Goal: Check status: Check status

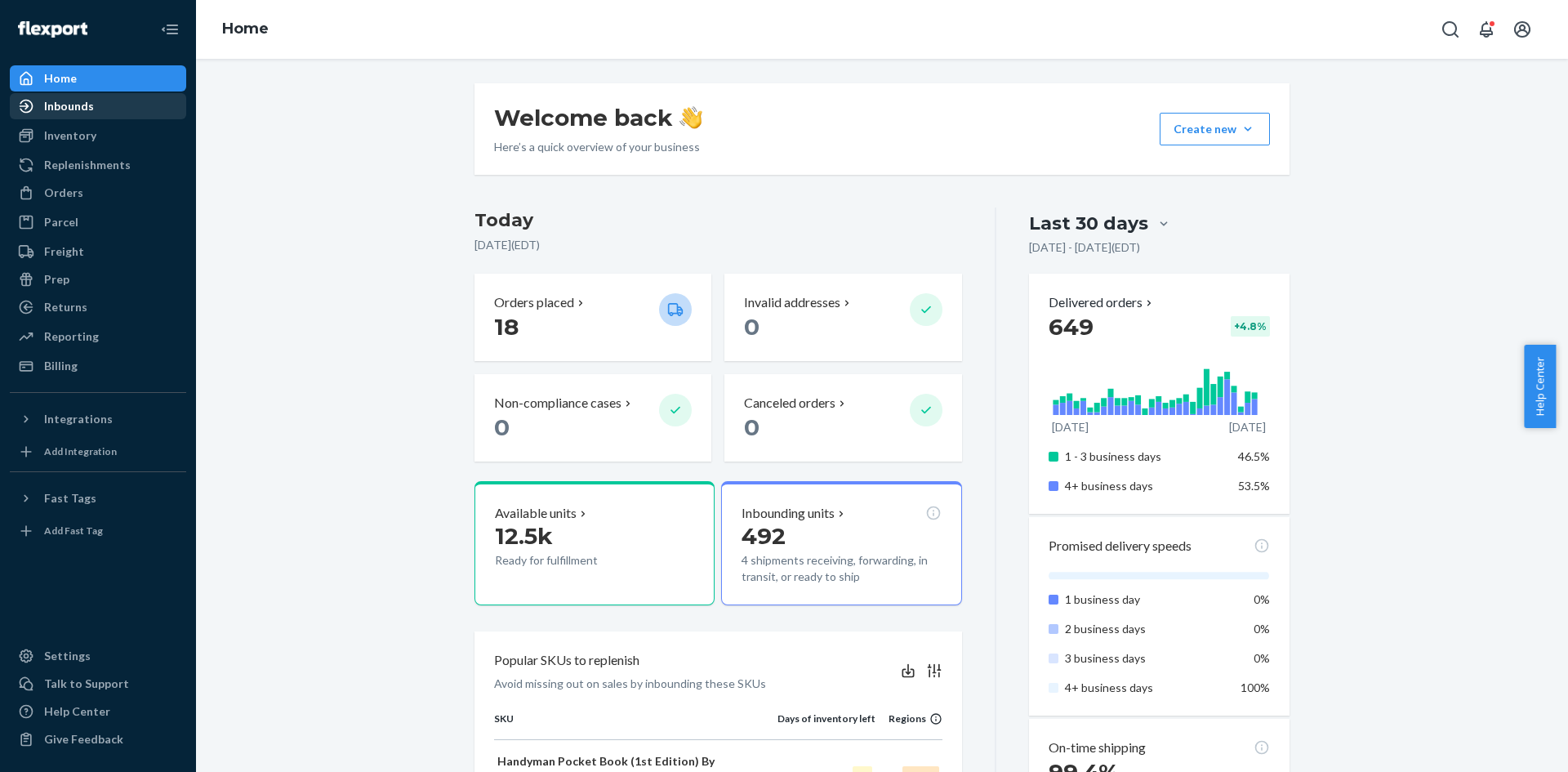
click at [91, 105] on div "Inbounds" at bounding box center [68, 106] width 50 height 17
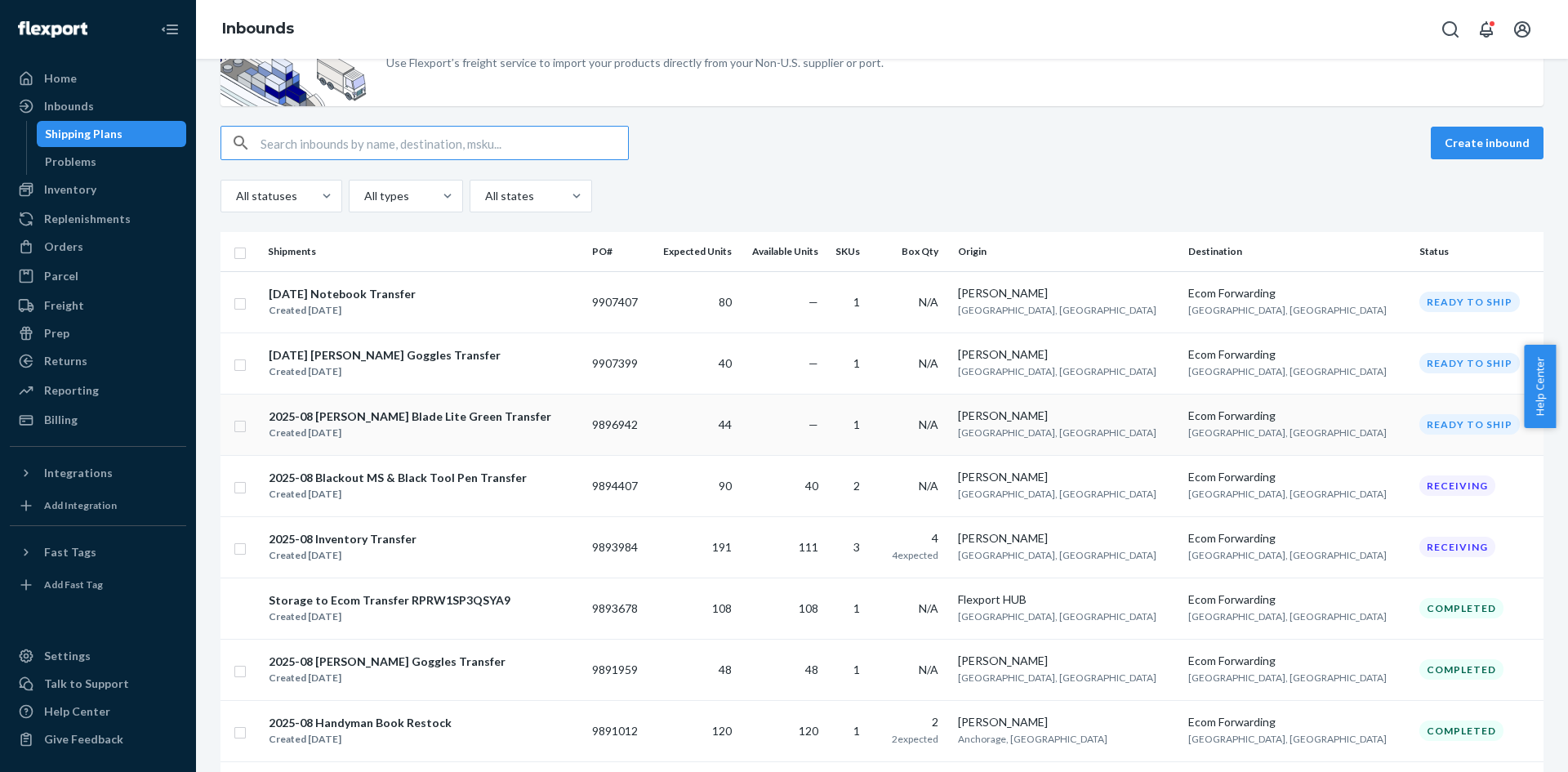
scroll to position [164, 0]
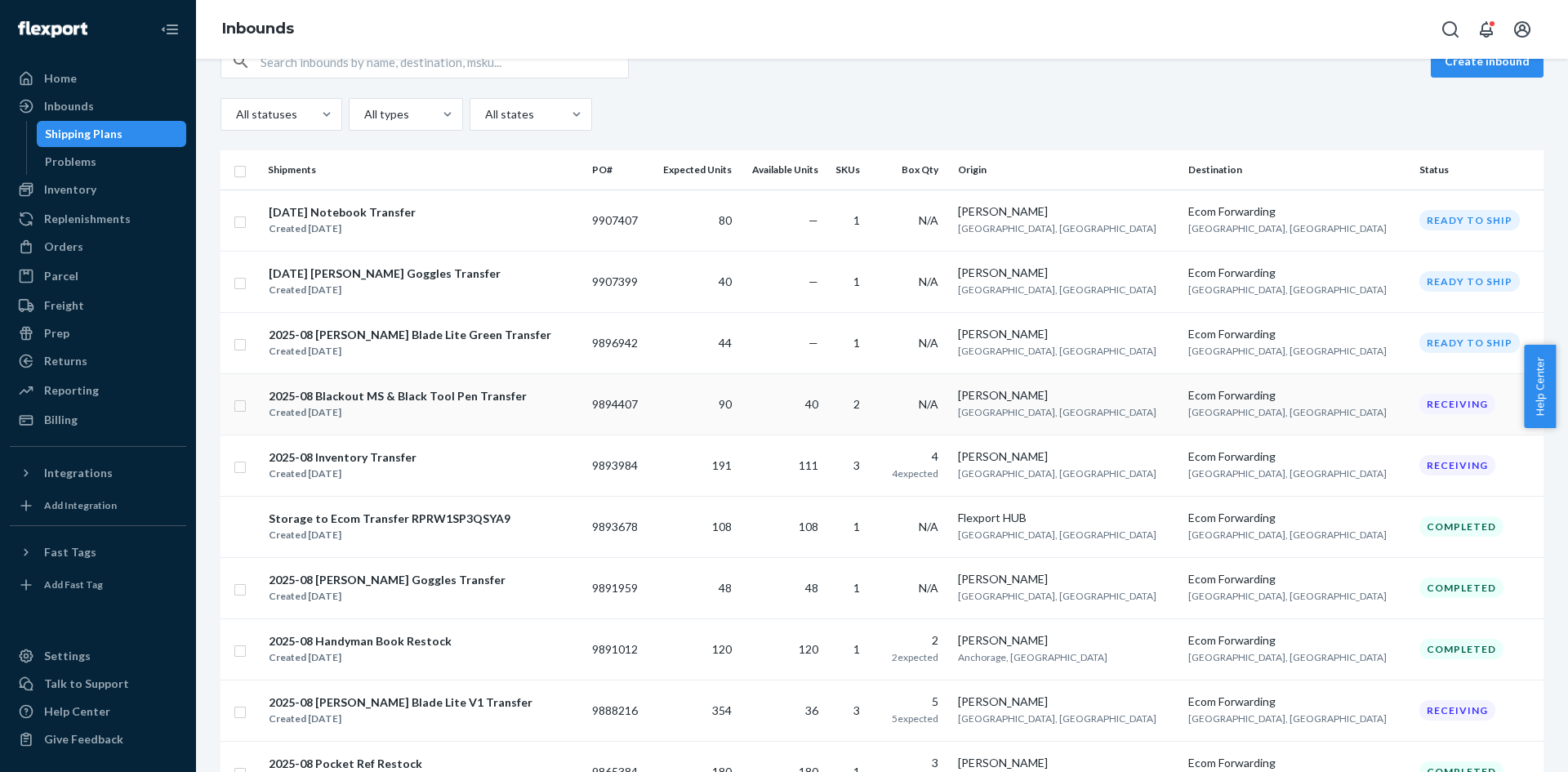
click at [433, 401] on div "2025-08 Blackout MS & Black Tool Pen Transfer" at bounding box center [397, 395] width 258 height 17
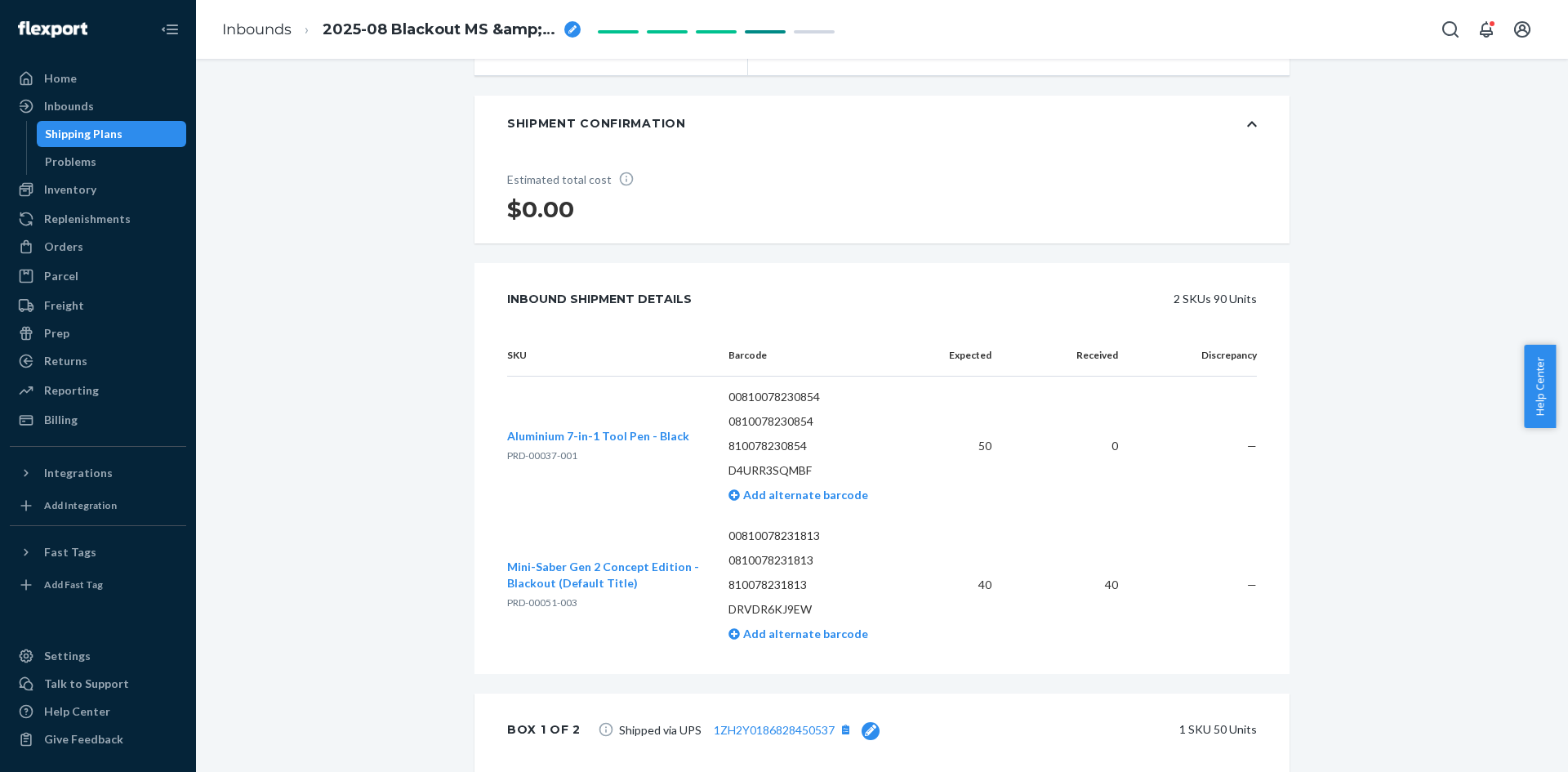
scroll to position [327, 0]
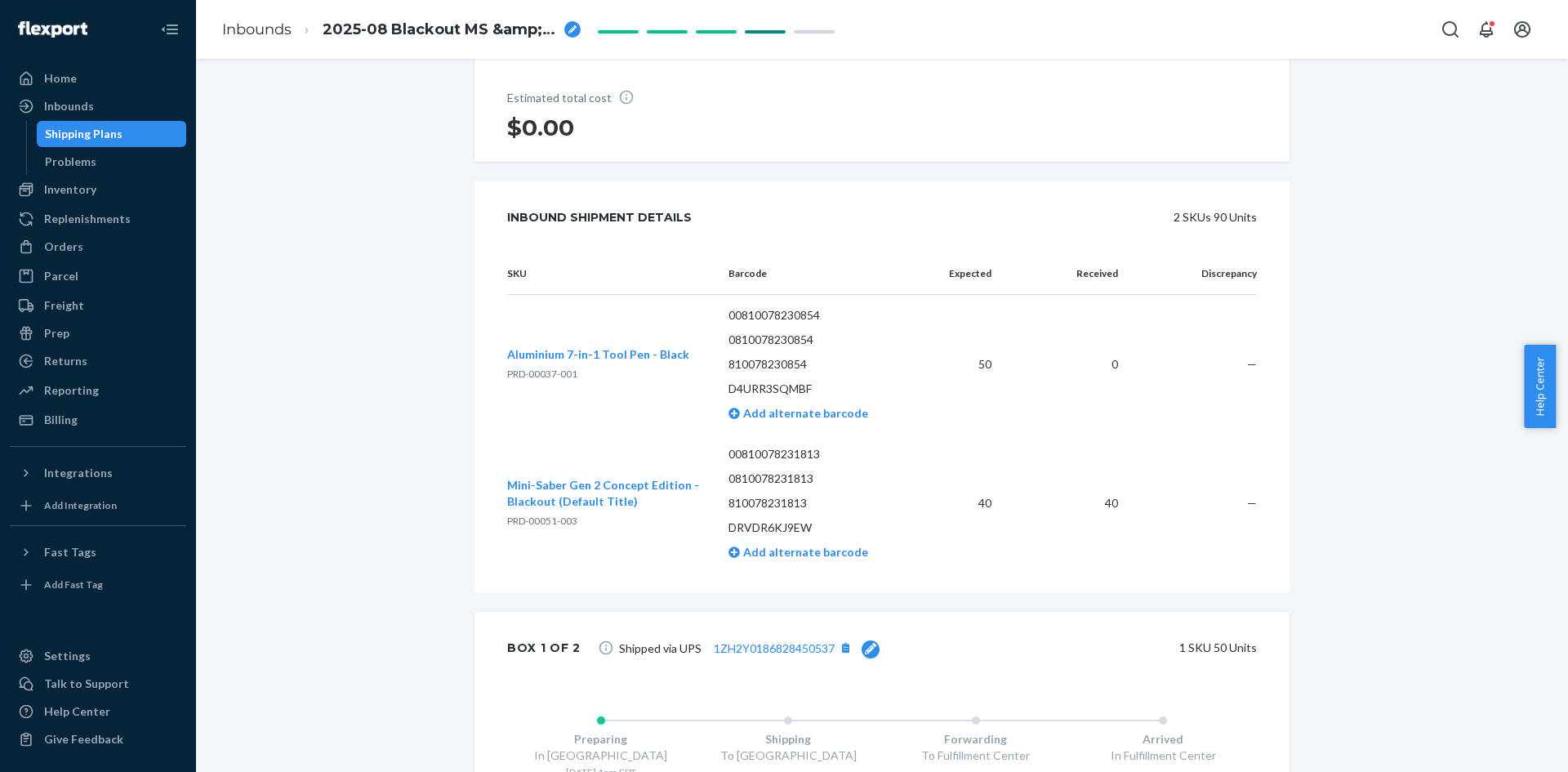
click at [601, 349] on span "Aluminium 7-in-1 Tool Pen - Black" at bounding box center [598, 354] width 182 height 14
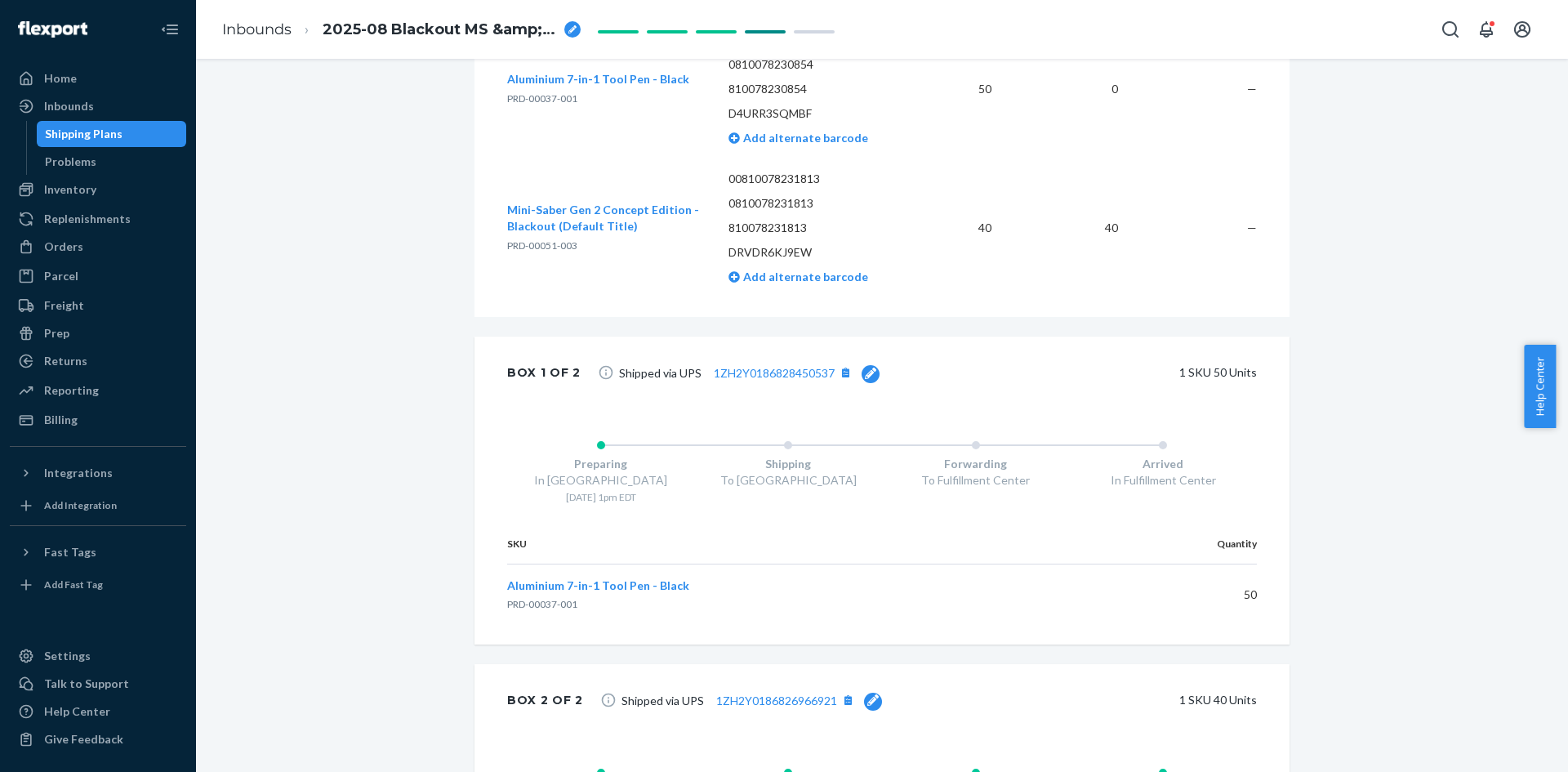
scroll to position [735, 0]
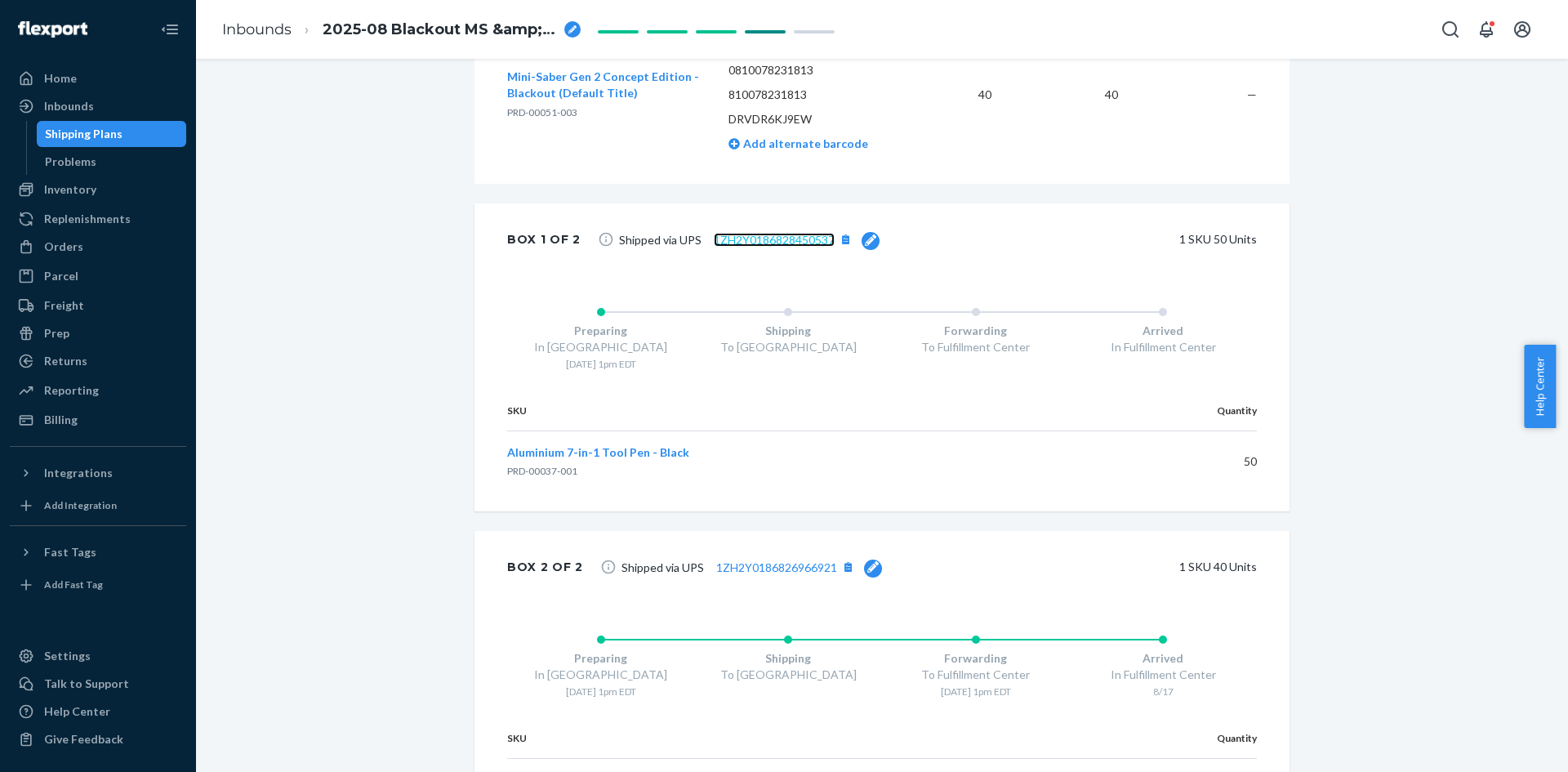
click at [775, 233] on link "1ZH2Y0186828450537" at bounding box center [774, 239] width 121 height 14
click at [340, 468] on div "Shipment Receiving Download Shipment ID 1221763 Flexport PO# 9894407 Inbounded …" at bounding box center [882, 120] width 1347 height 1542
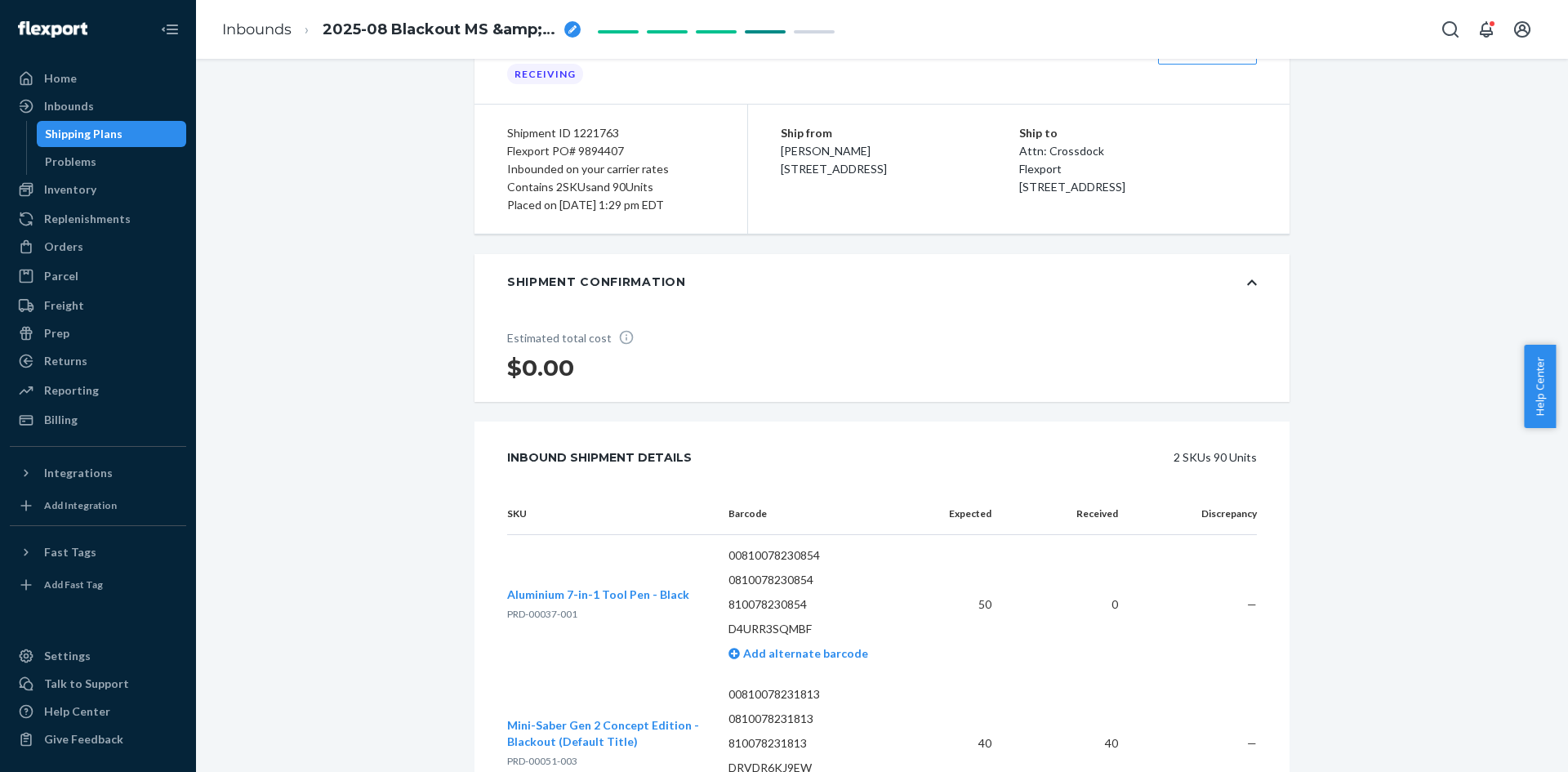
scroll to position [37, 0]
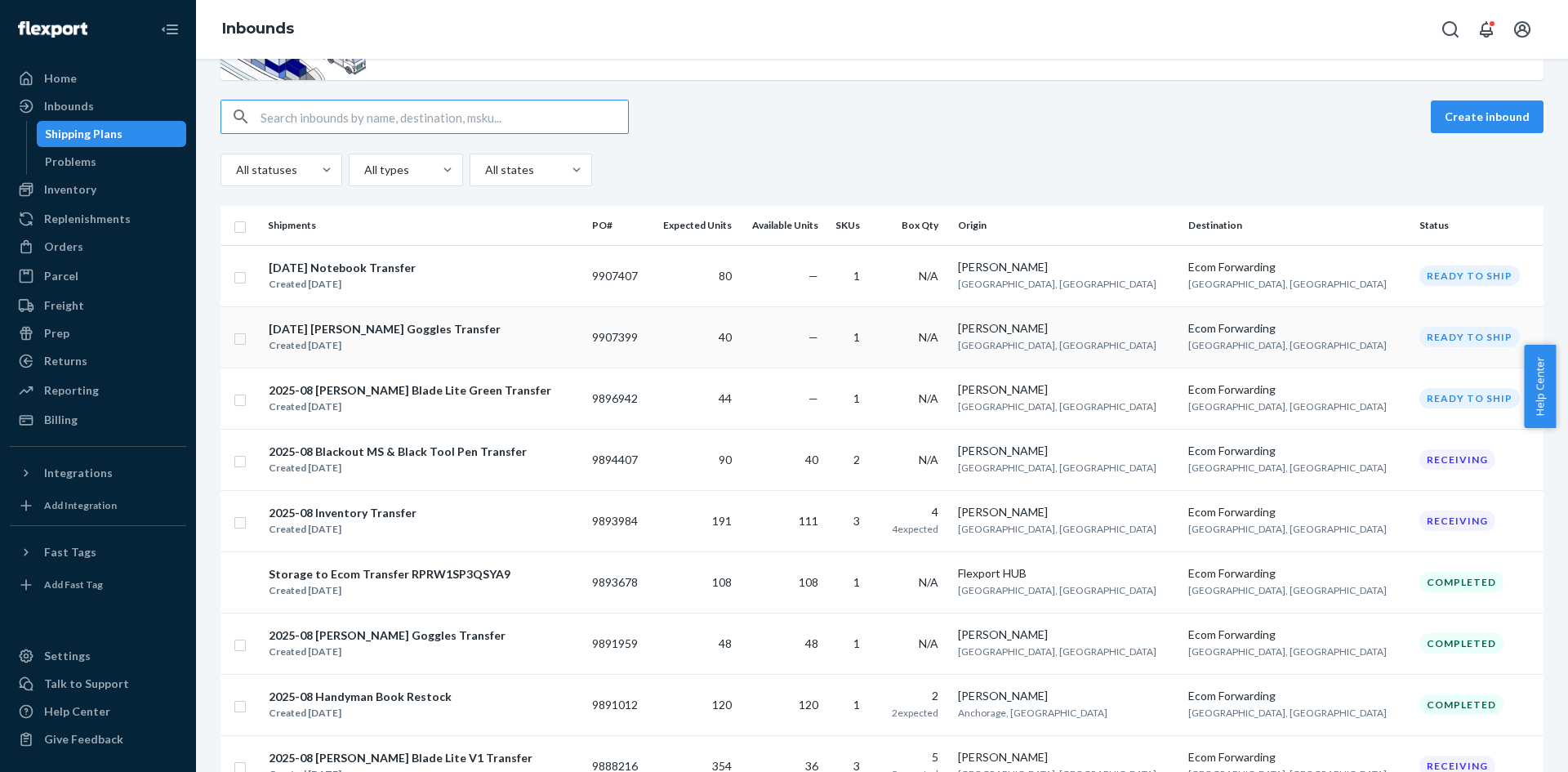
scroll to position [164, 0]
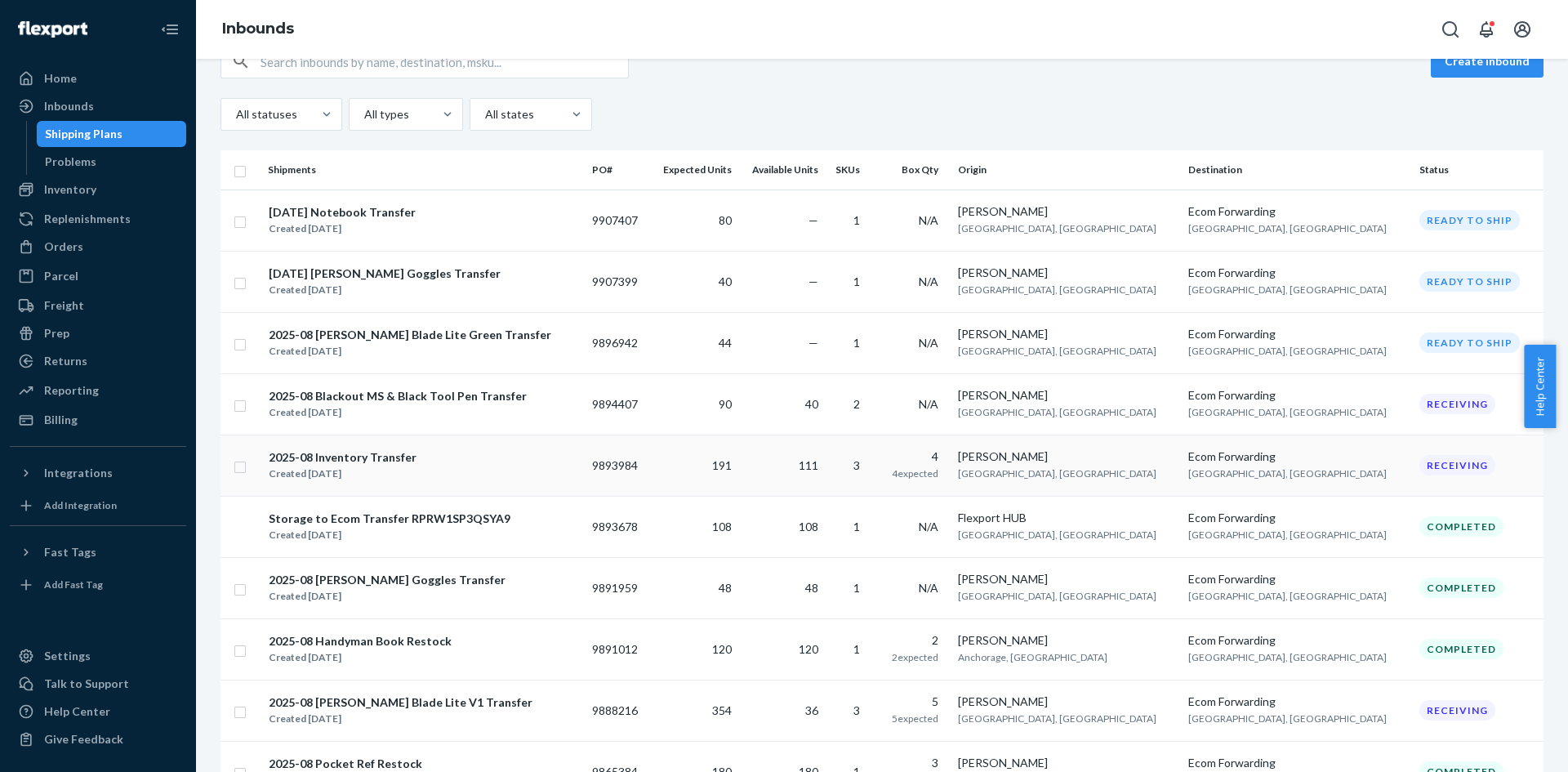
click at [400, 473] on div "Created [DATE]" at bounding box center [343, 473] width 148 height 17
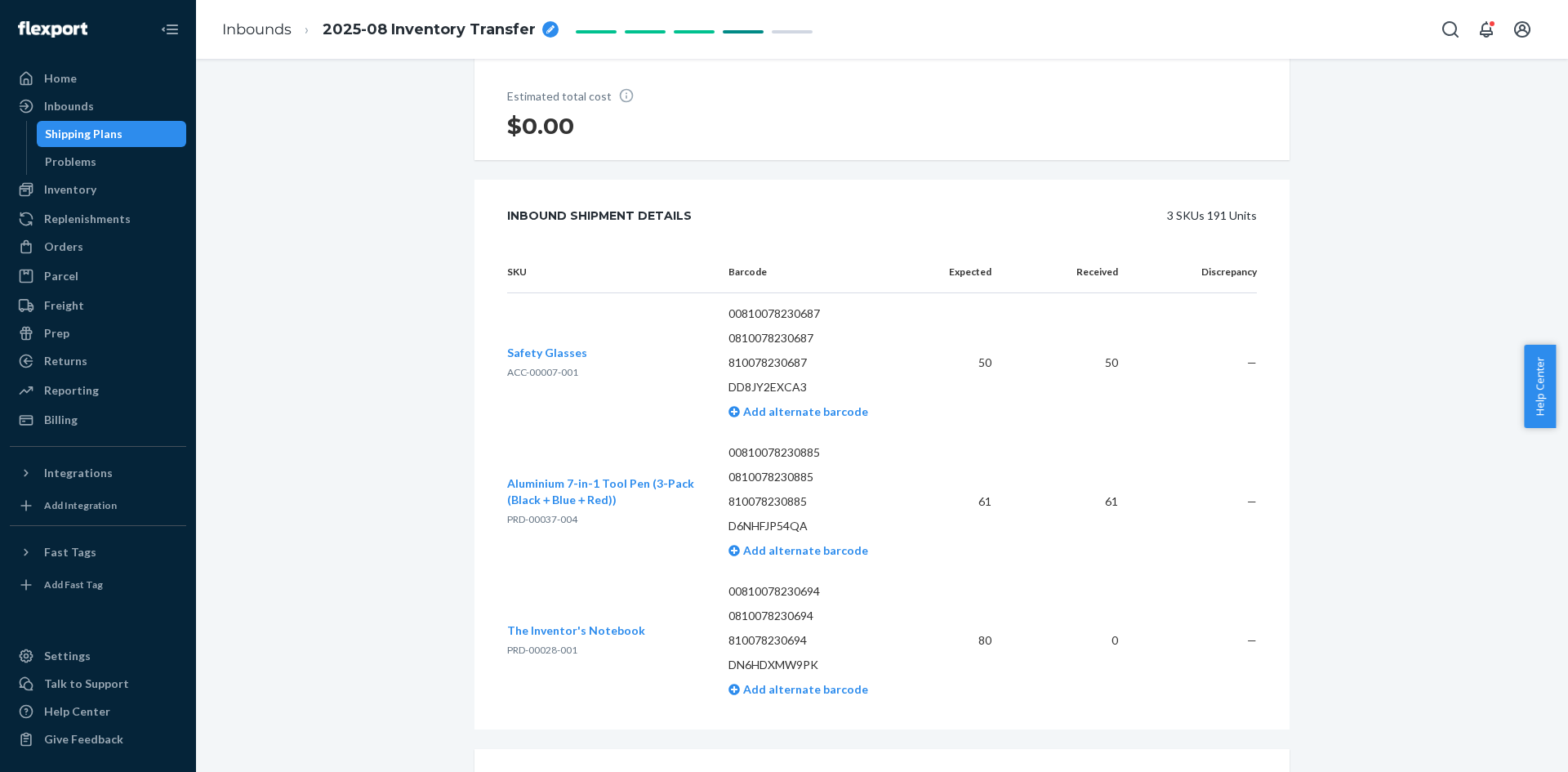
scroll to position [348, 0]
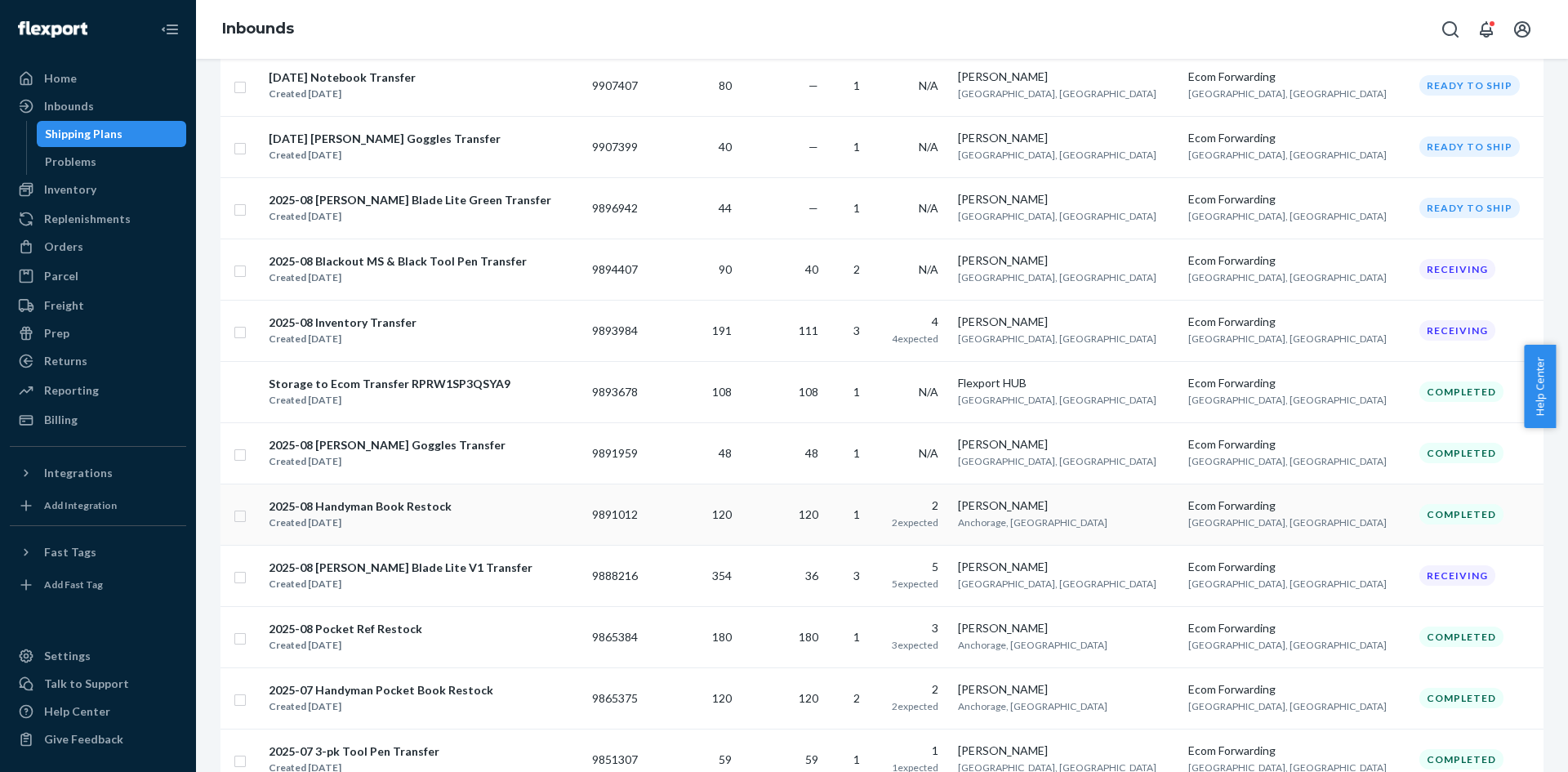
scroll to position [327, 0]
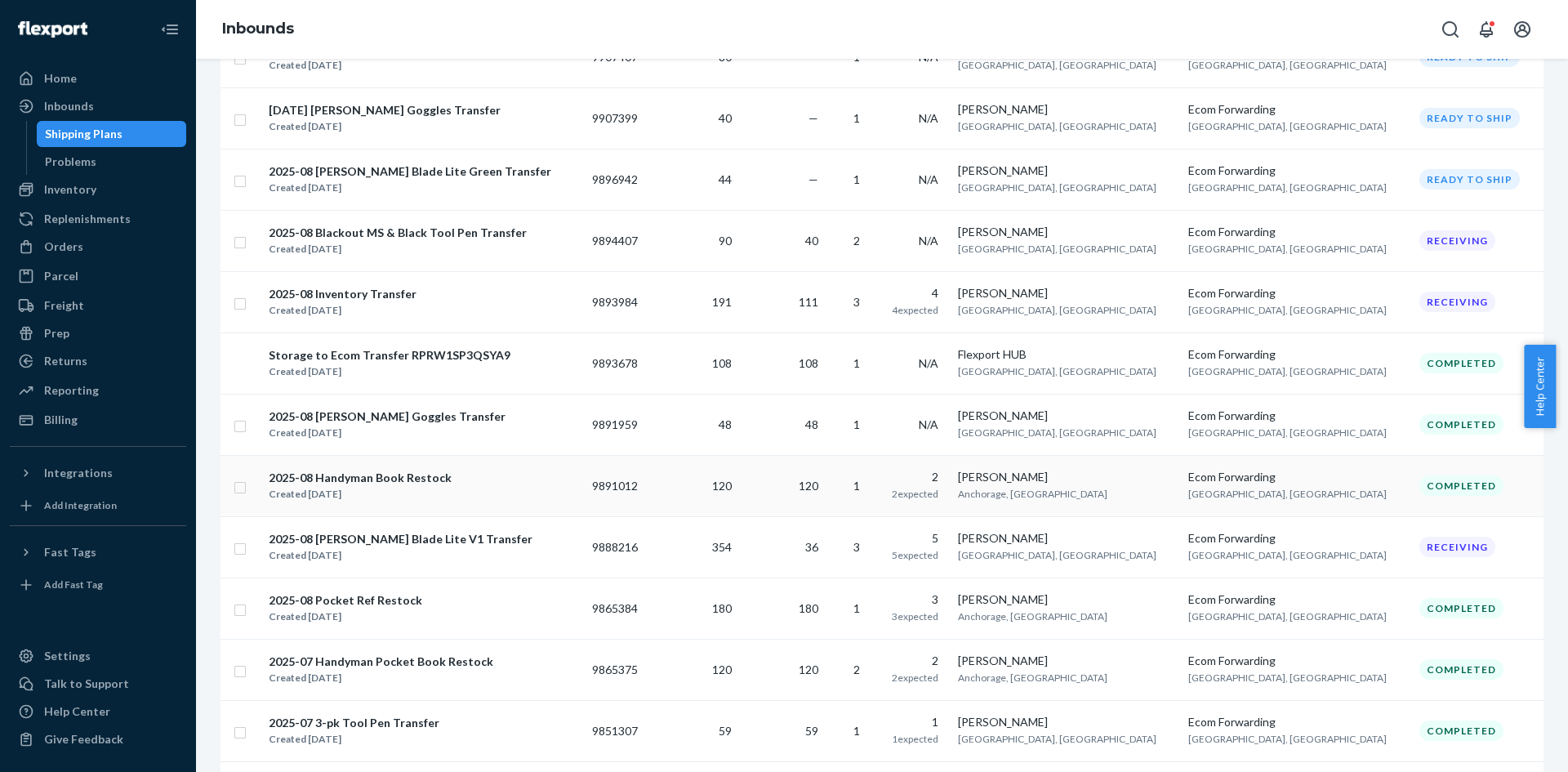
click at [413, 565] on td "2025-08 [PERSON_NAME] Blade Lite V1 Transfer Created [DATE]" at bounding box center [422, 546] width 324 height 61
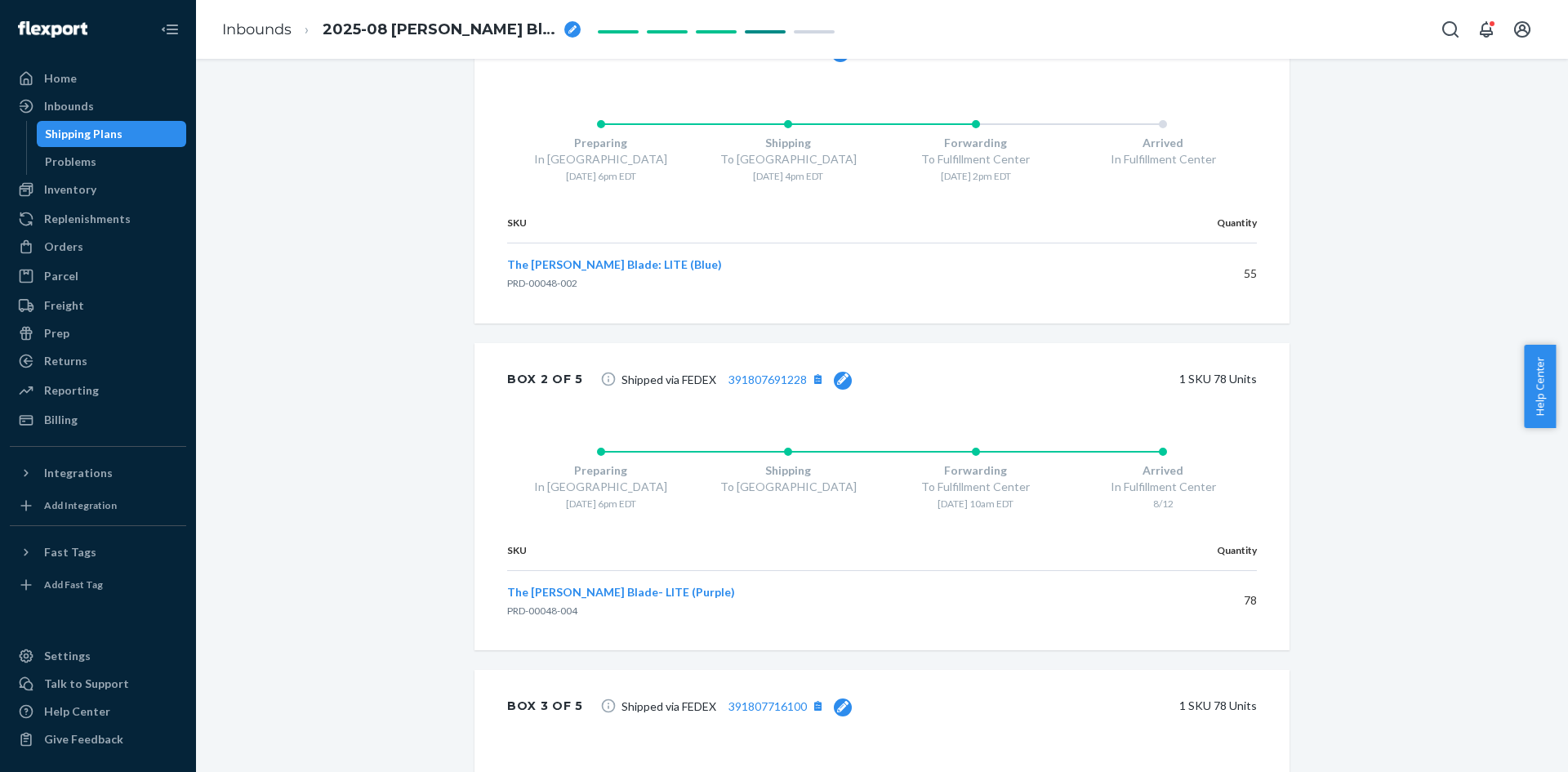
scroll to position [1225, 0]
